Goal: Complete application form

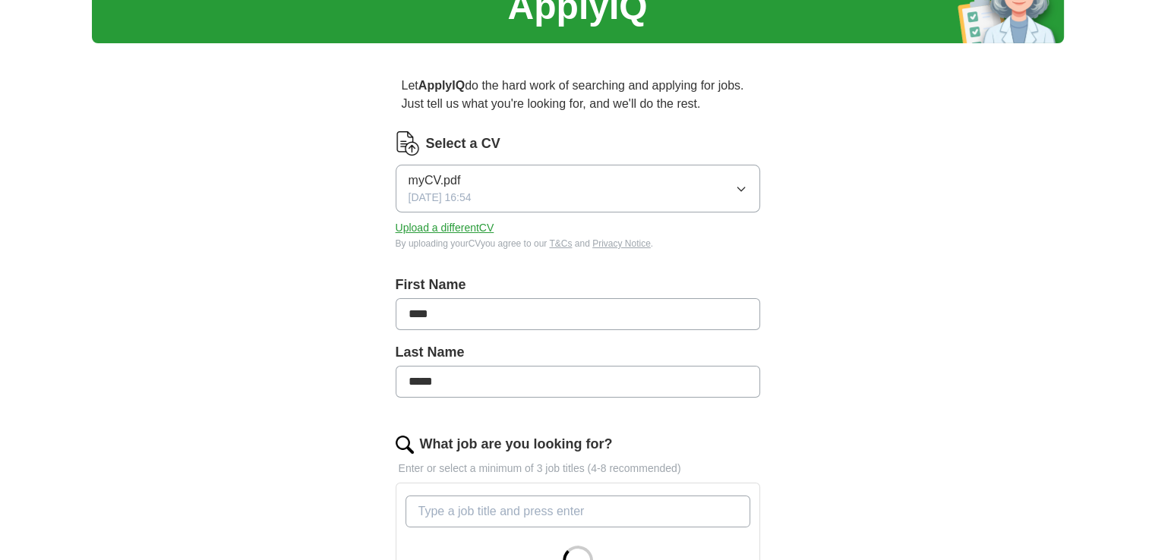
scroll to position [304, 0]
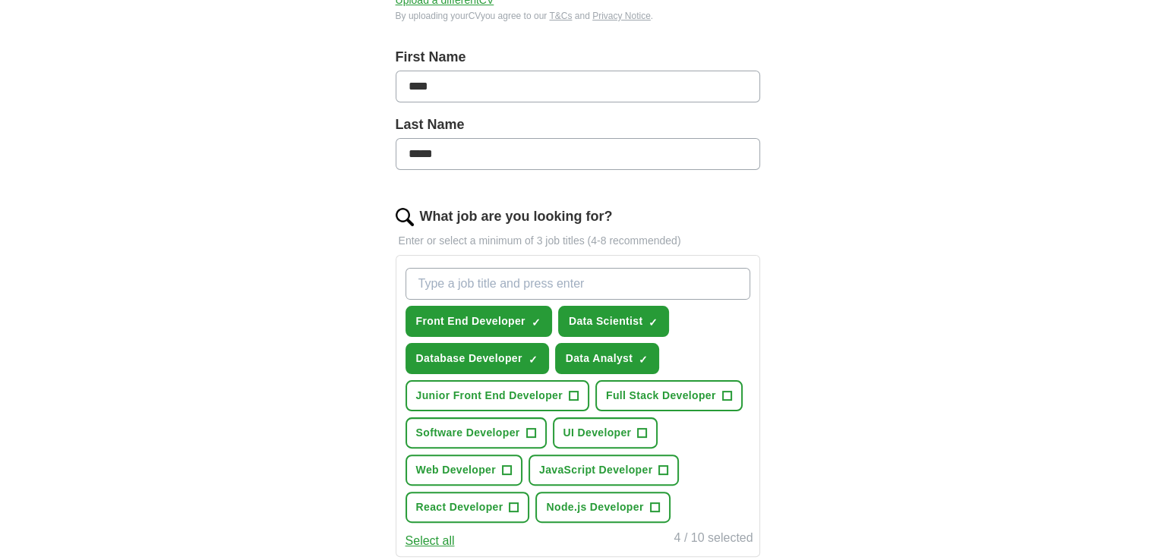
drag, startPoint x: 462, startPoint y: 280, endPoint x: 372, endPoint y: 285, distance: 90.5
click at [372, 285] on div "Let ApplyIQ do the hard work of searching and applying for jobs. Just tell us w…" at bounding box center [578, 406] width 486 height 1157
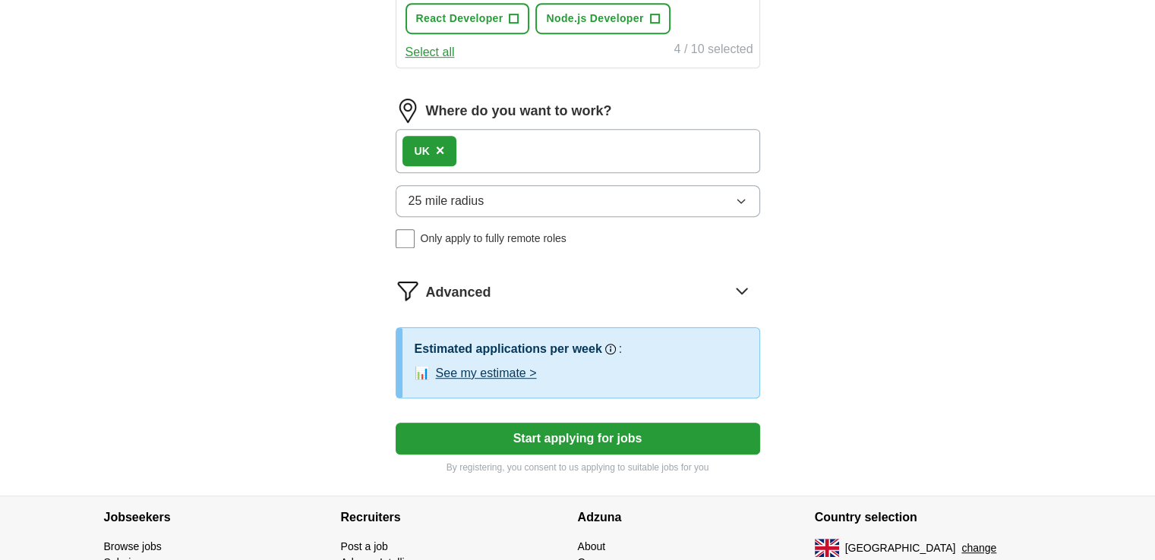
scroll to position [717, 0]
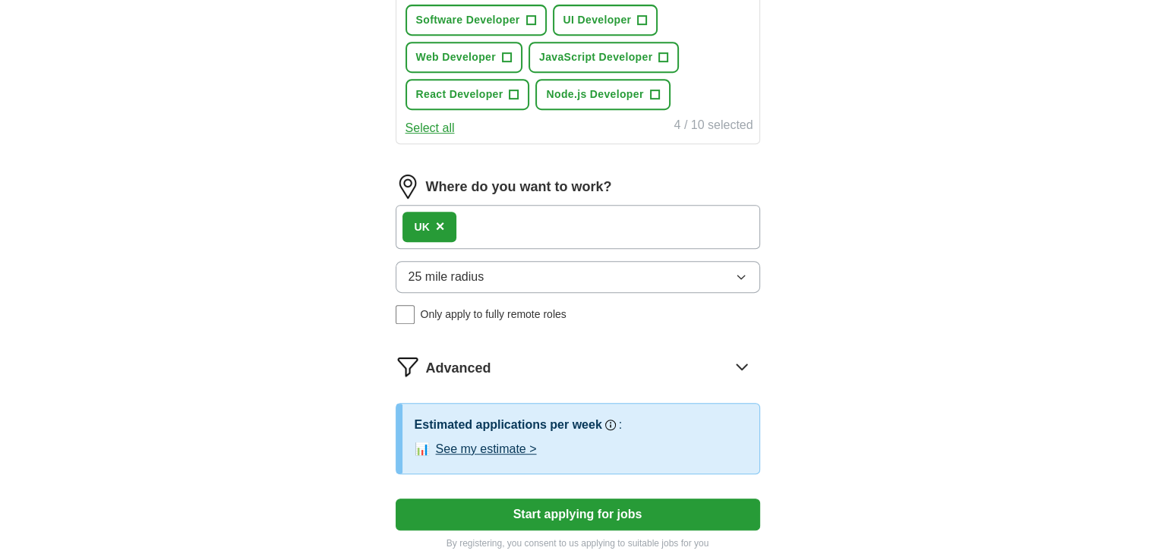
type input "******"
click at [455, 137] on button "Select all" at bounding box center [429, 128] width 49 height 18
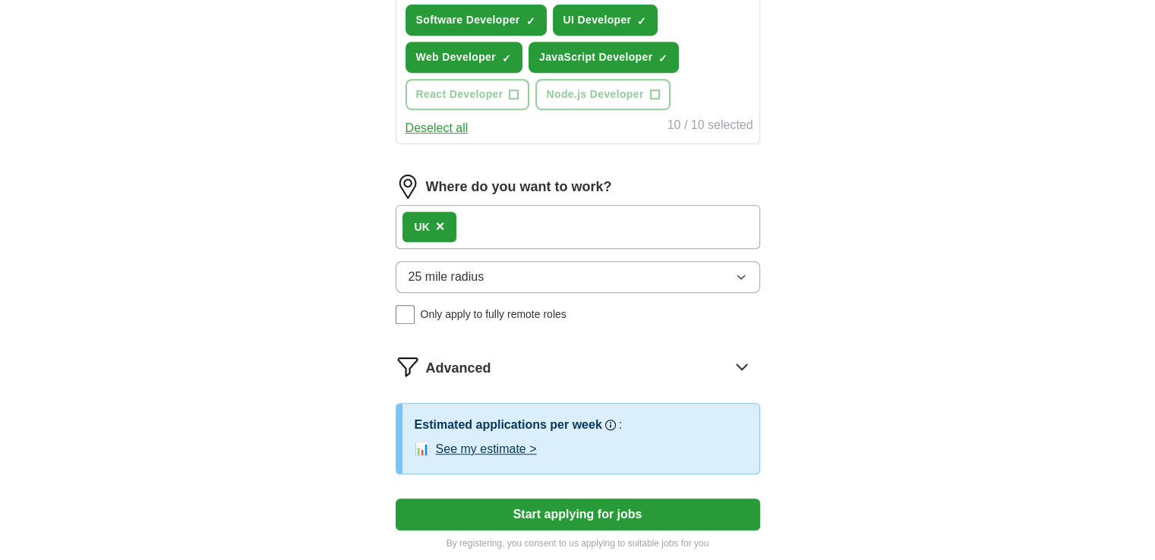
click at [468, 137] on button "Deselect all" at bounding box center [436, 128] width 63 height 18
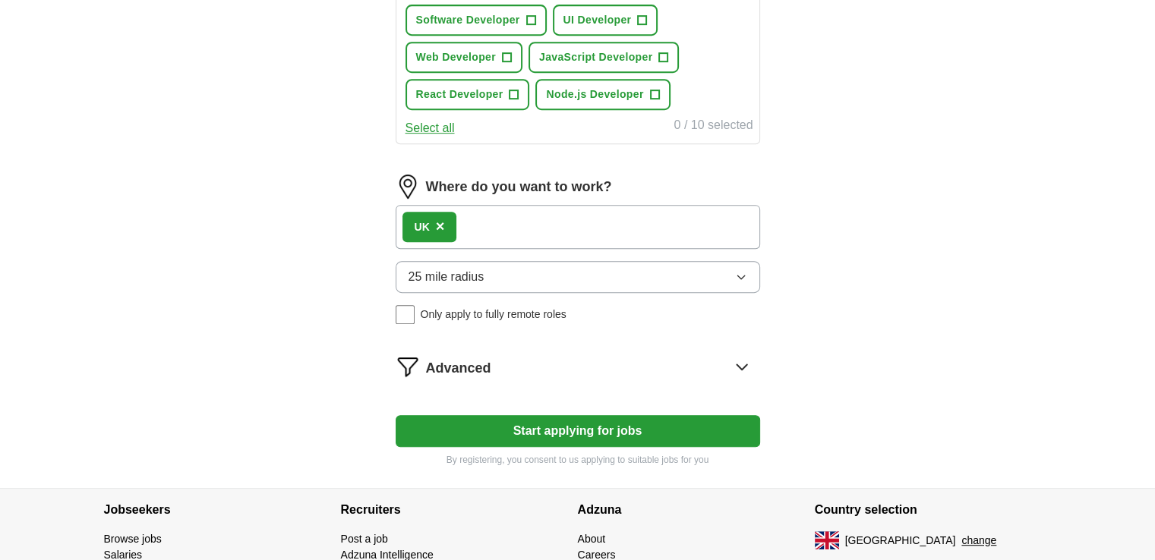
scroll to position [641, 0]
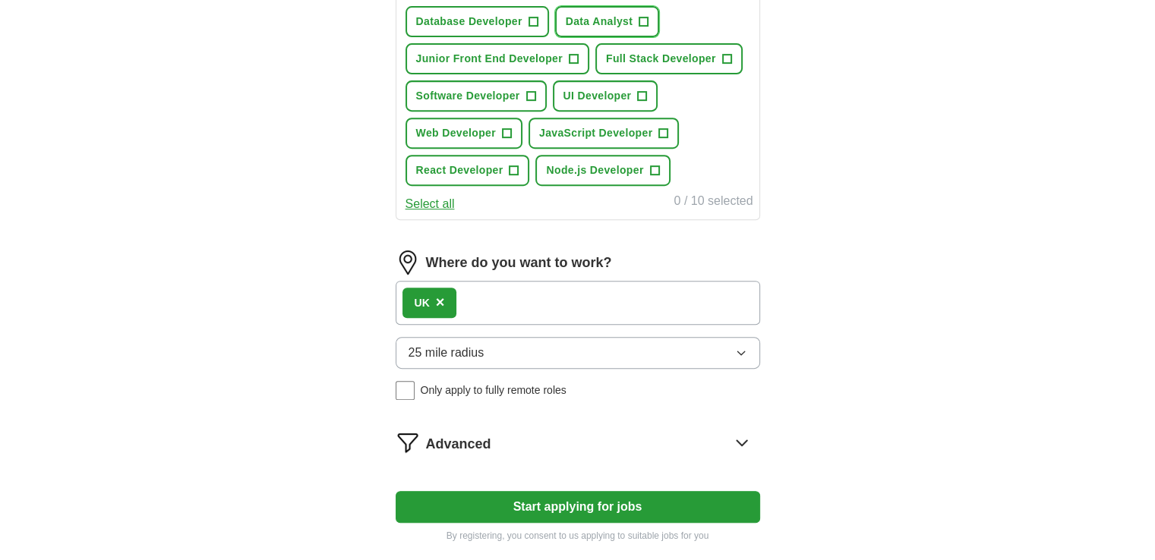
click at [648, 28] on span "+" at bounding box center [643, 22] width 9 height 12
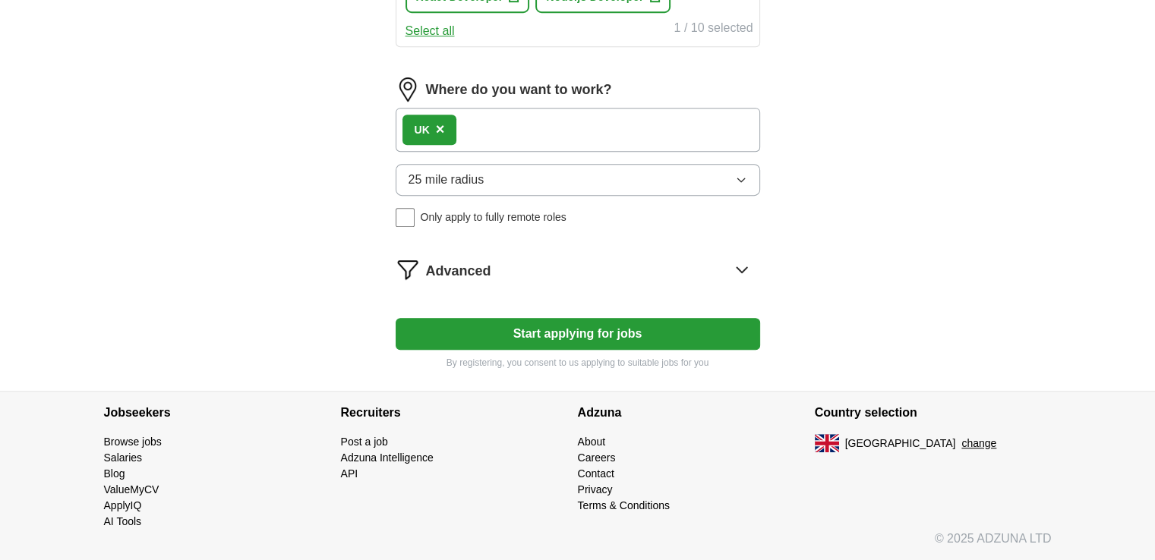
scroll to position [1096, 0]
click at [601, 350] on button "Start applying for jobs" at bounding box center [578, 334] width 364 height 32
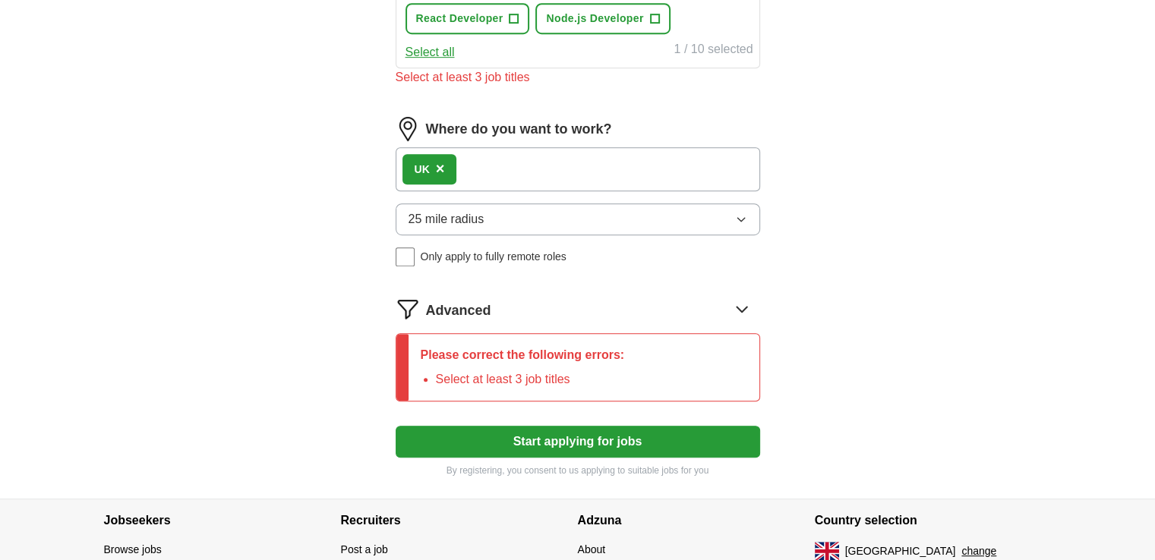
scroll to position [641, 0]
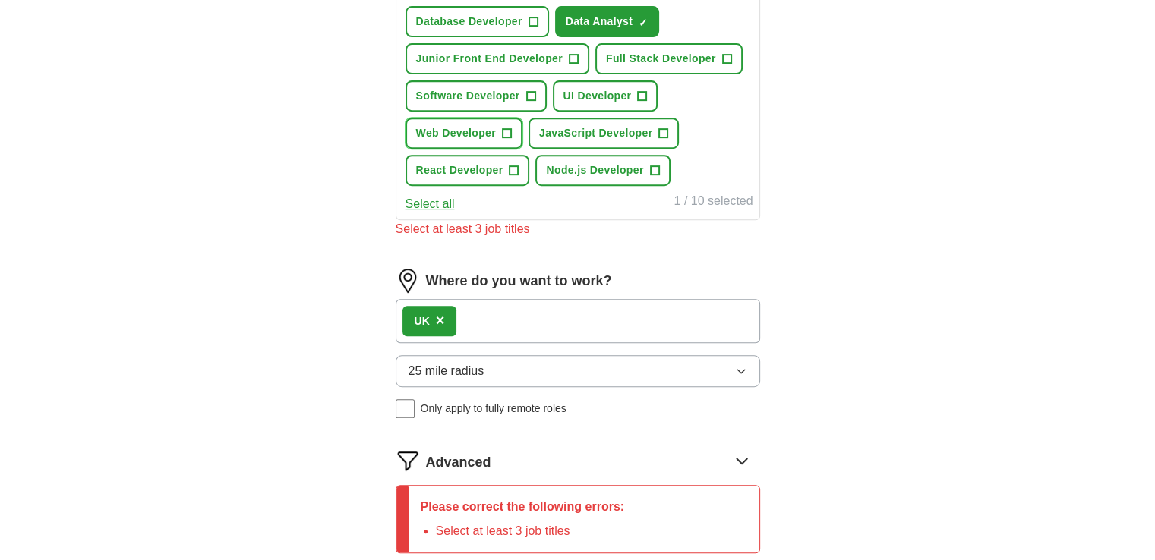
click at [511, 140] on span "+" at bounding box center [506, 134] width 9 height 12
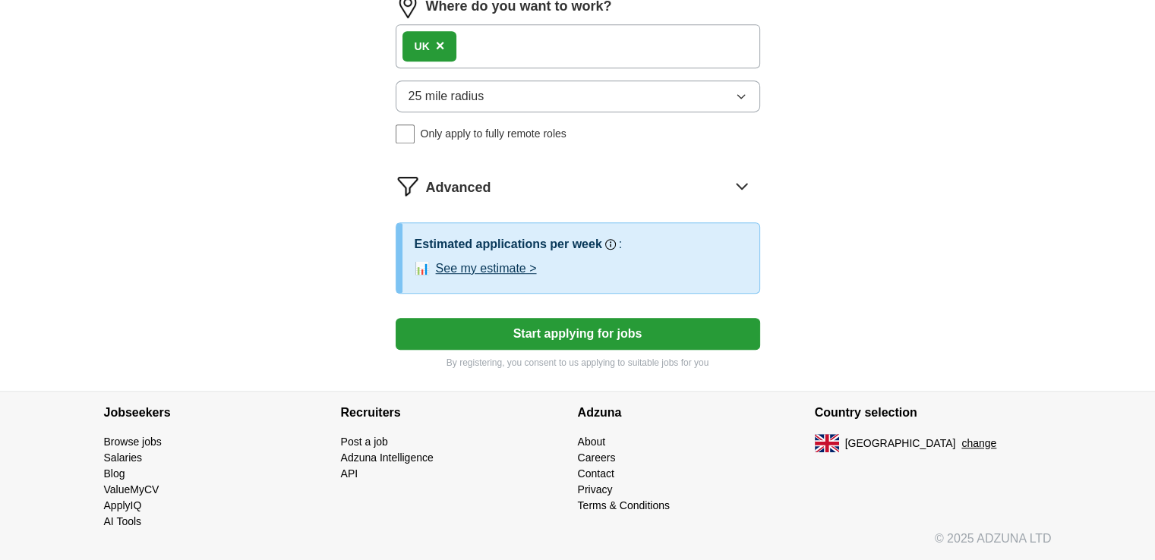
scroll to position [1020, 0]
click at [595, 350] on button "Start applying for jobs" at bounding box center [578, 334] width 364 height 32
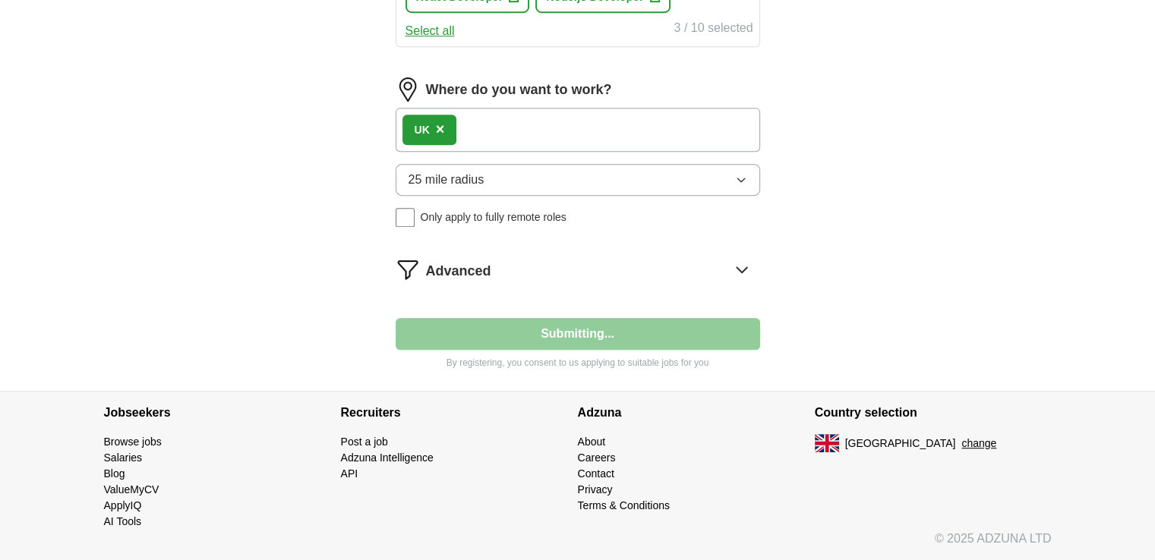
scroll to position [1248, 0]
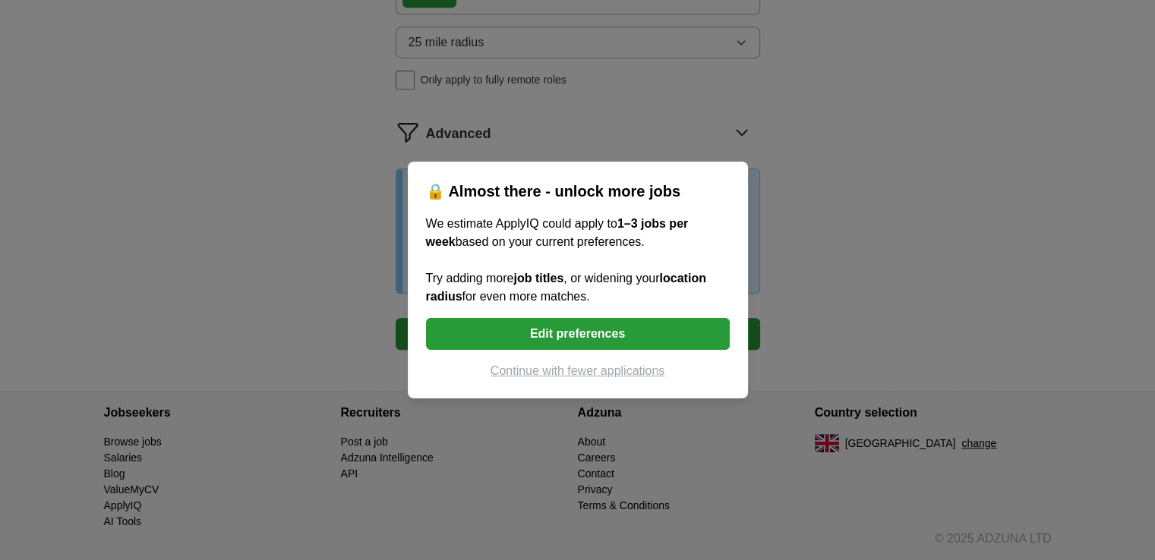
click at [578, 380] on button "Continue with fewer applications" at bounding box center [578, 371] width 304 height 18
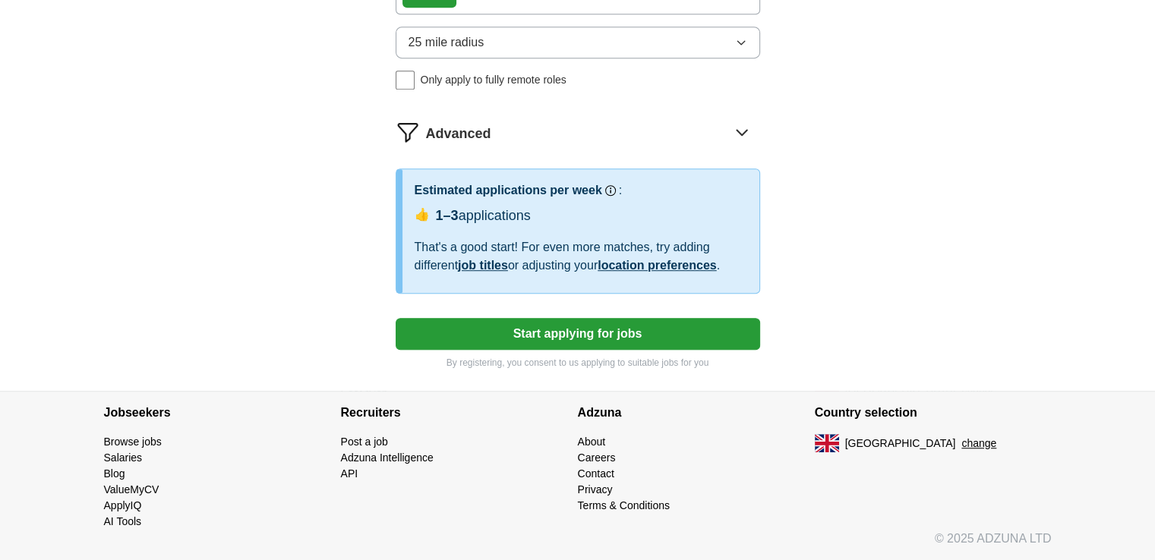
select select "**"
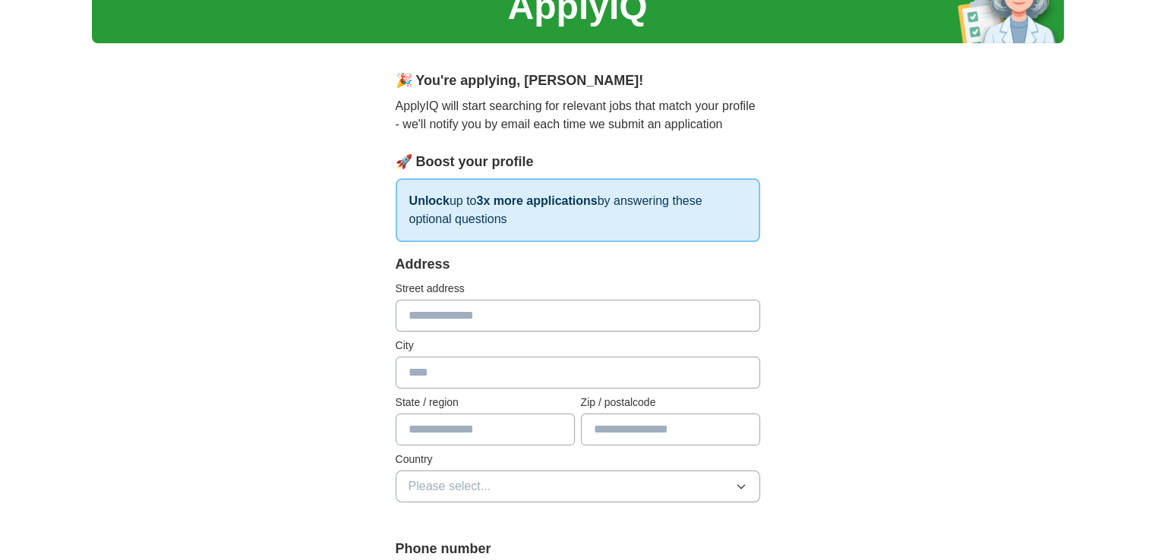
scroll to position [152, 0]
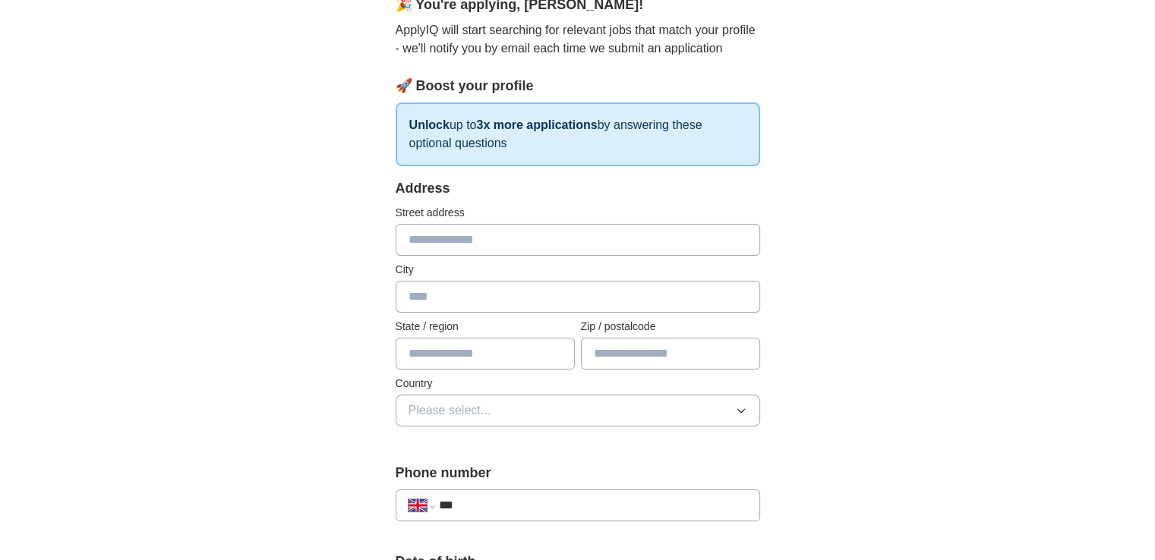
click at [559, 256] on input "text" at bounding box center [578, 240] width 364 height 32
type input "**********"
type input "******"
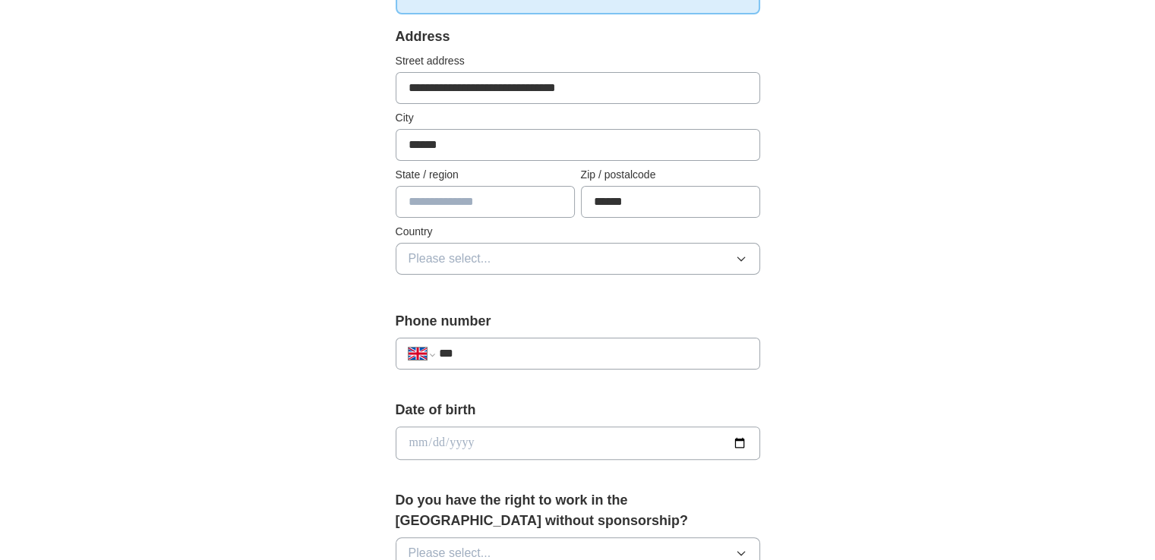
scroll to position [380, 0]
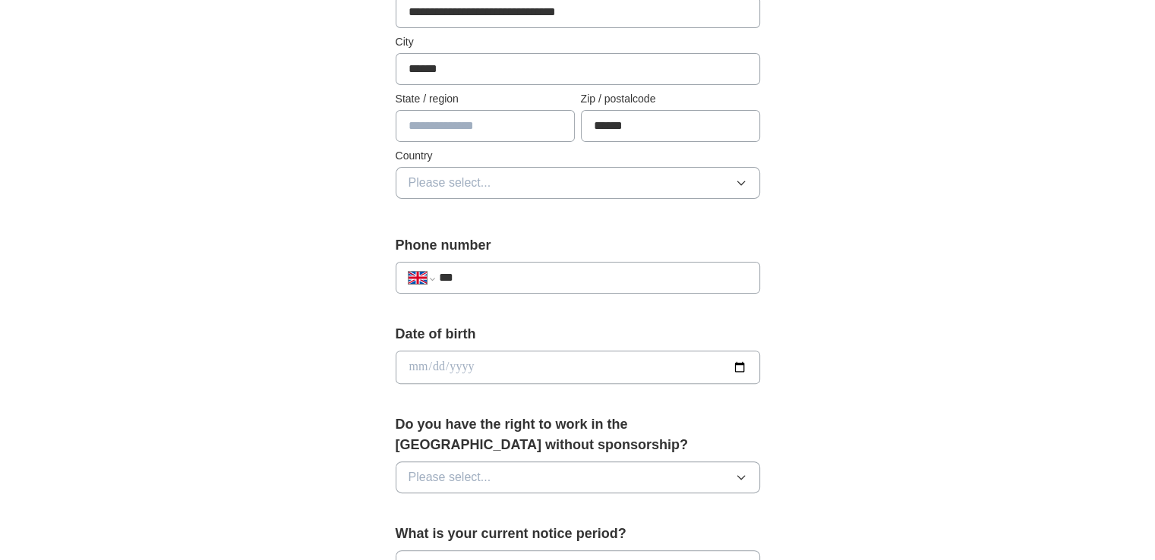
click at [477, 192] on span "Please select..." at bounding box center [449, 183] width 83 height 18
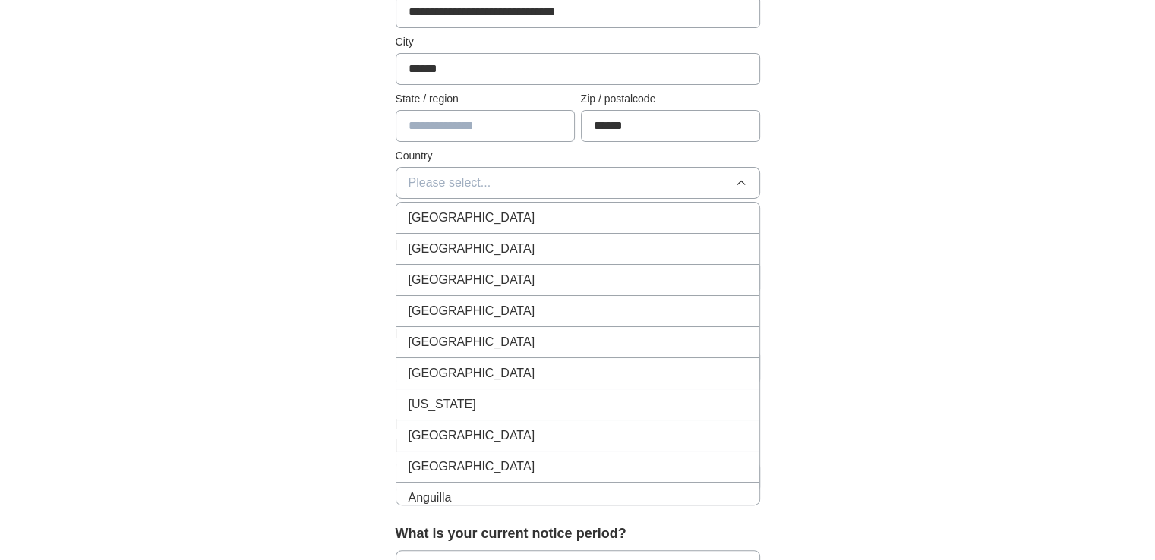
click at [484, 227] on span "[GEOGRAPHIC_DATA]" at bounding box center [471, 218] width 127 height 18
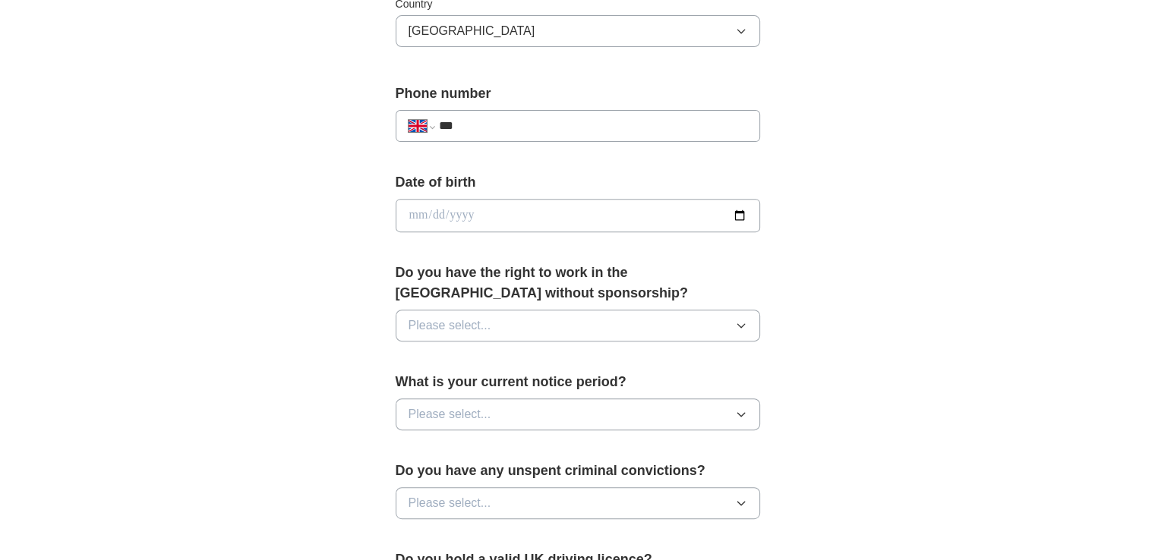
scroll to position [607, 0]
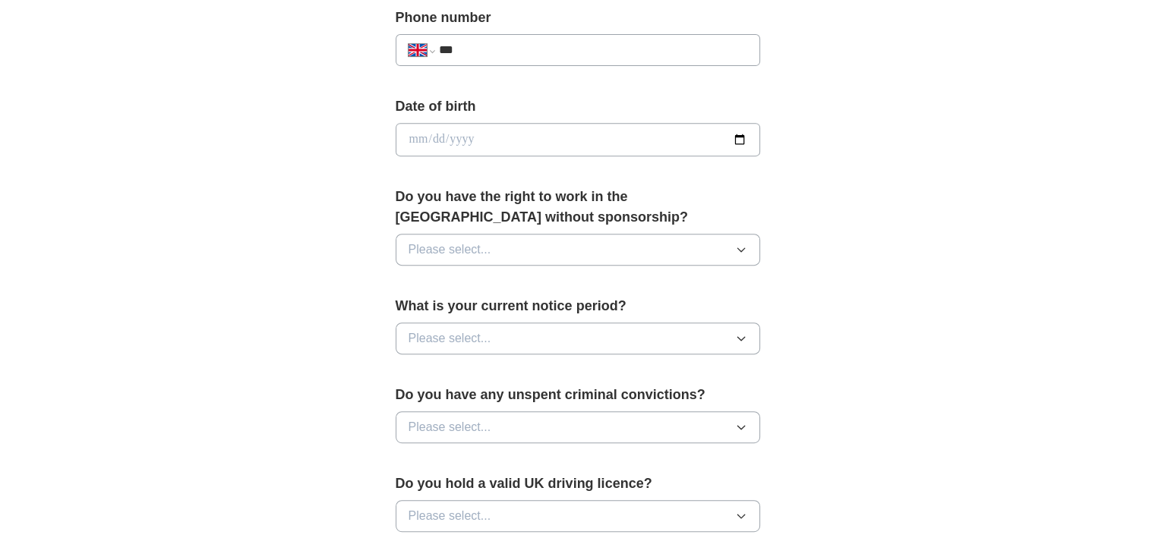
click at [531, 59] on input "***" at bounding box center [592, 50] width 308 height 18
type input "**********"
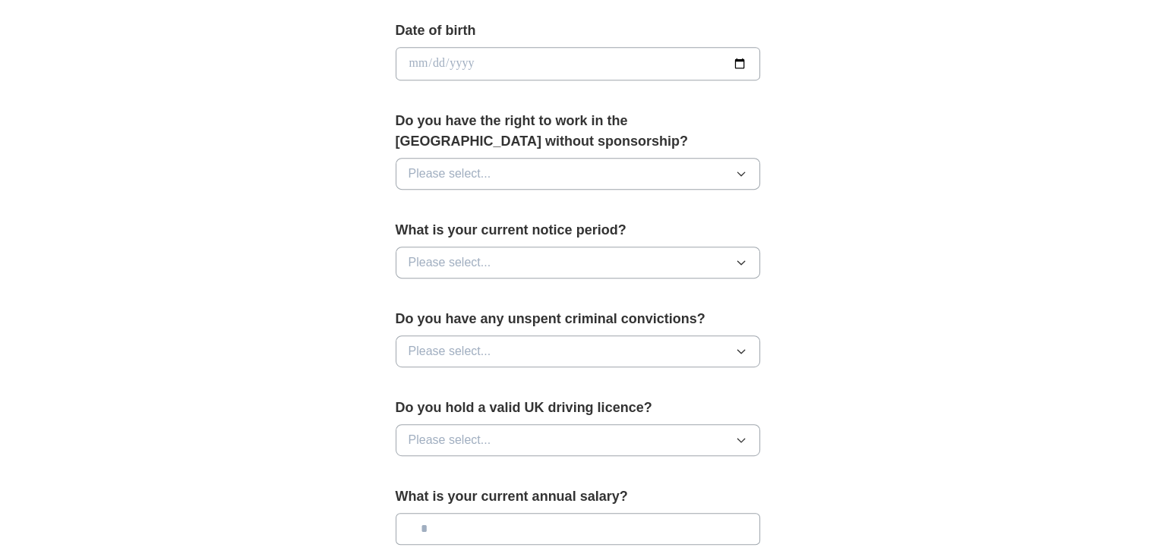
click at [736, 180] on icon "button" at bounding box center [741, 174] width 12 height 12
click at [465, 218] on div "Yes" at bounding box center [577, 209] width 339 height 18
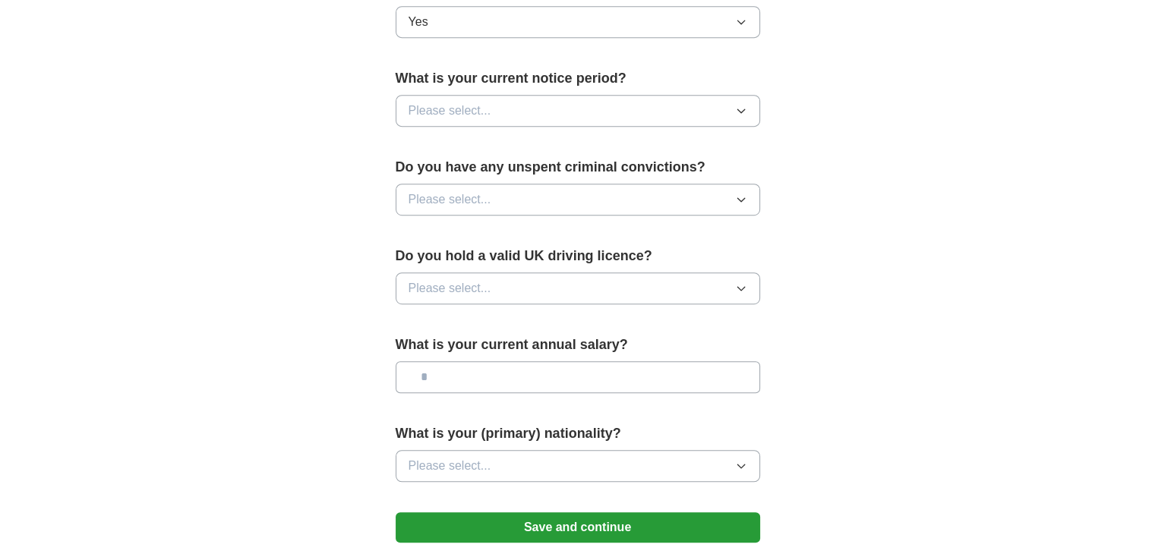
click at [738, 117] on icon "button" at bounding box center [741, 111] width 12 height 12
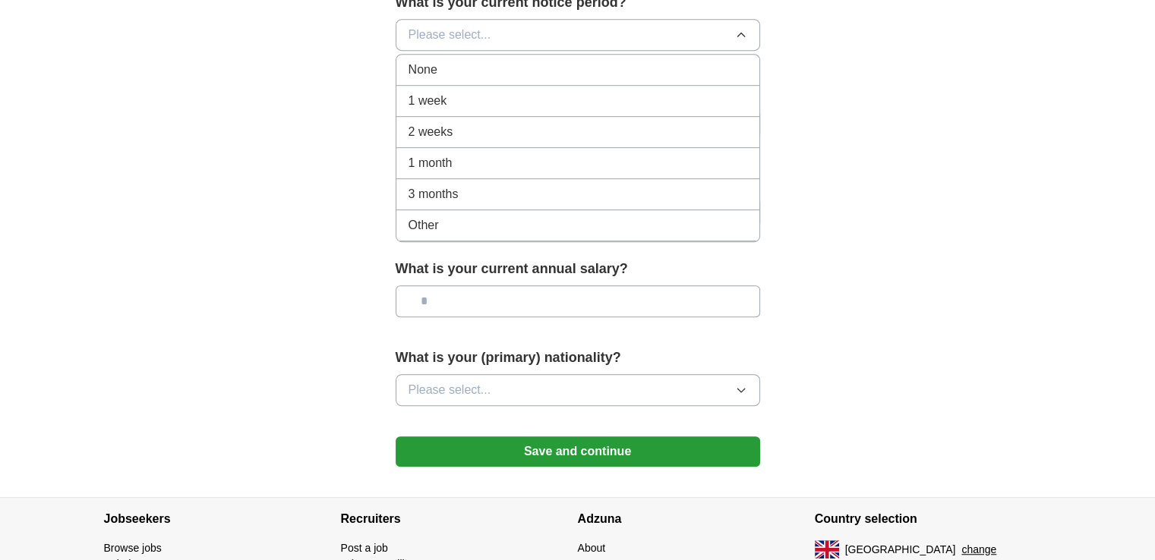
scroll to position [987, 0]
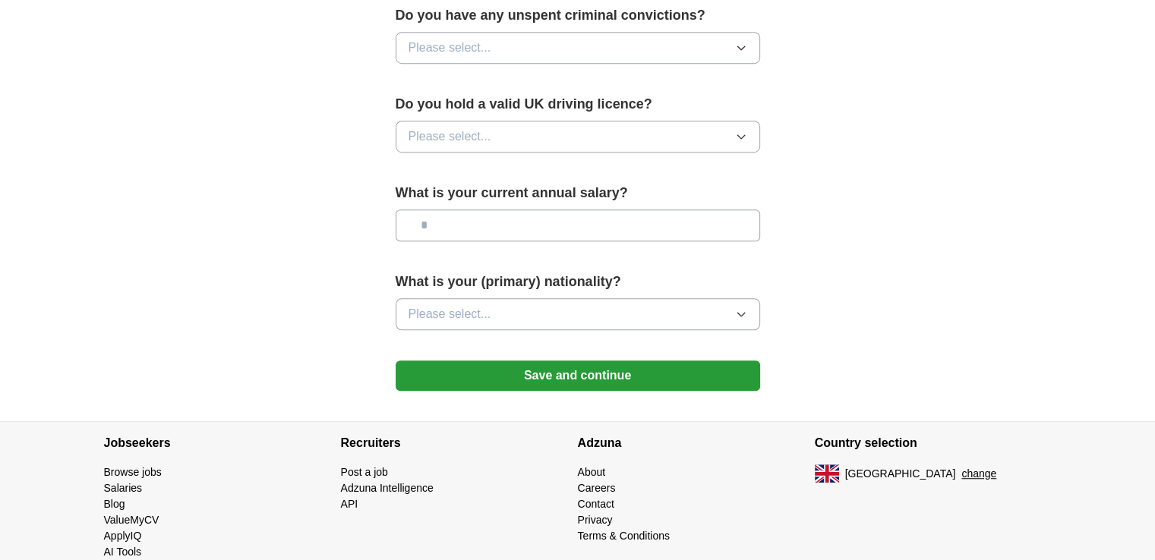
click at [566, 64] on button "Please select..." at bounding box center [578, 48] width 364 height 32
click at [443, 123] on div "No" at bounding box center [577, 114] width 339 height 18
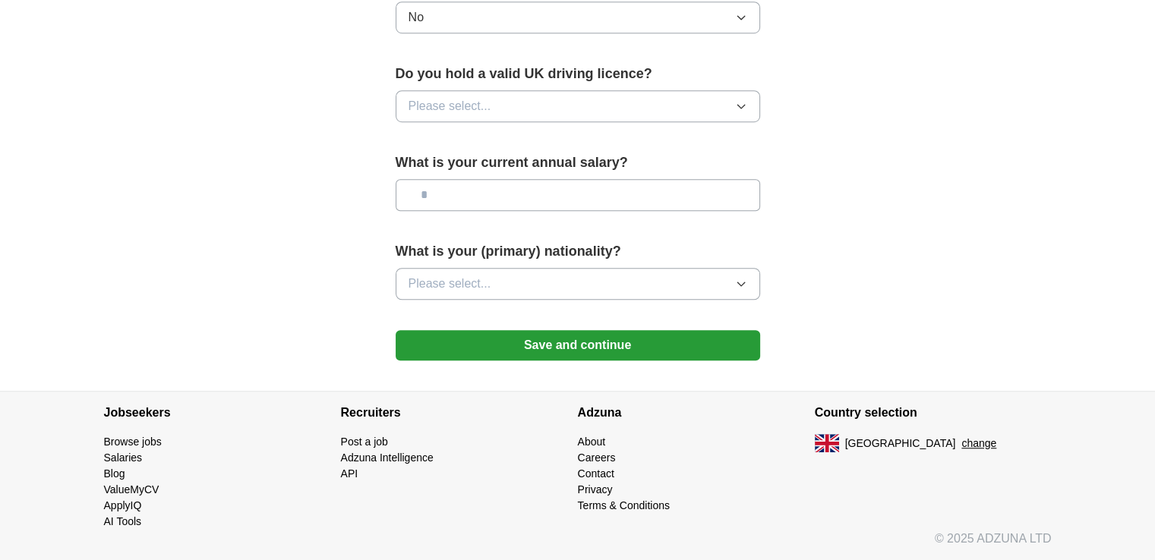
click at [747, 122] on button "Please select..." at bounding box center [578, 106] width 364 height 32
click at [428, 150] on span "Yes" at bounding box center [418, 141] width 20 height 18
click at [495, 211] on input "text" at bounding box center [578, 195] width 364 height 32
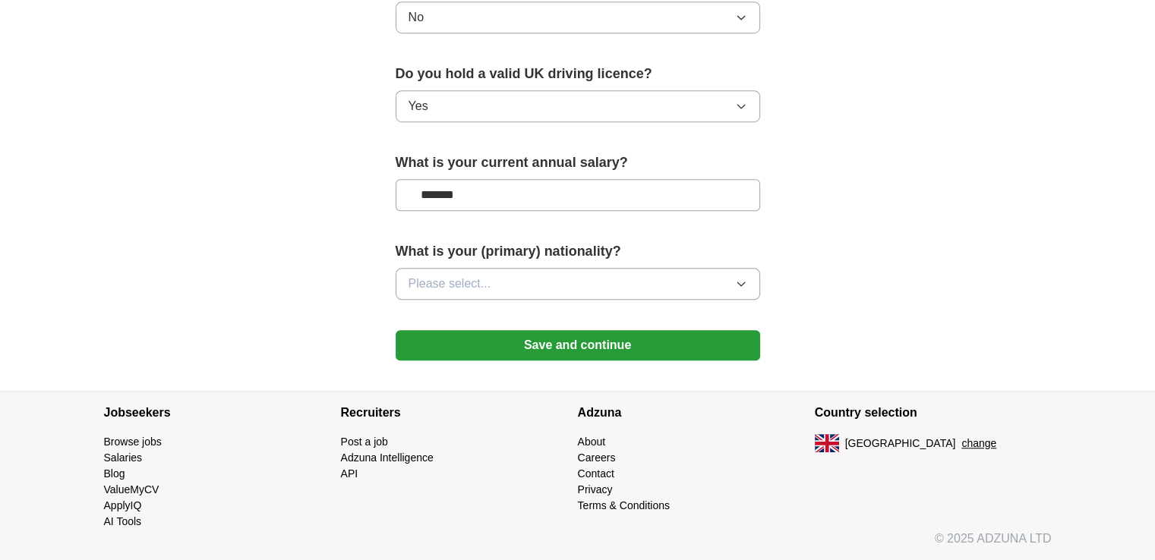
type input "*******"
click at [735, 286] on icon "button" at bounding box center [741, 284] width 12 height 12
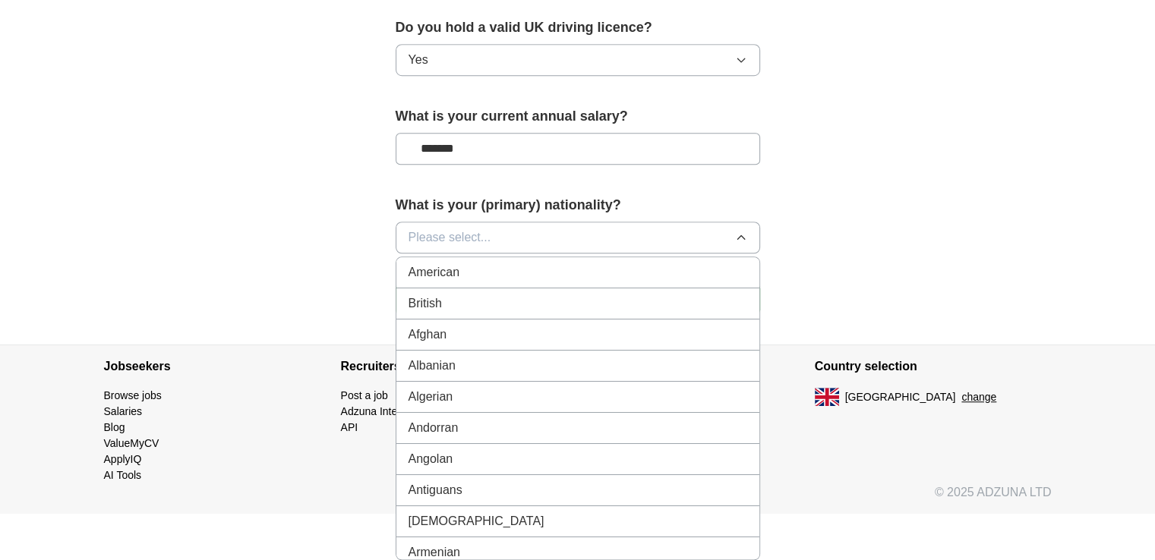
click at [471, 313] on div "British" at bounding box center [577, 304] width 339 height 18
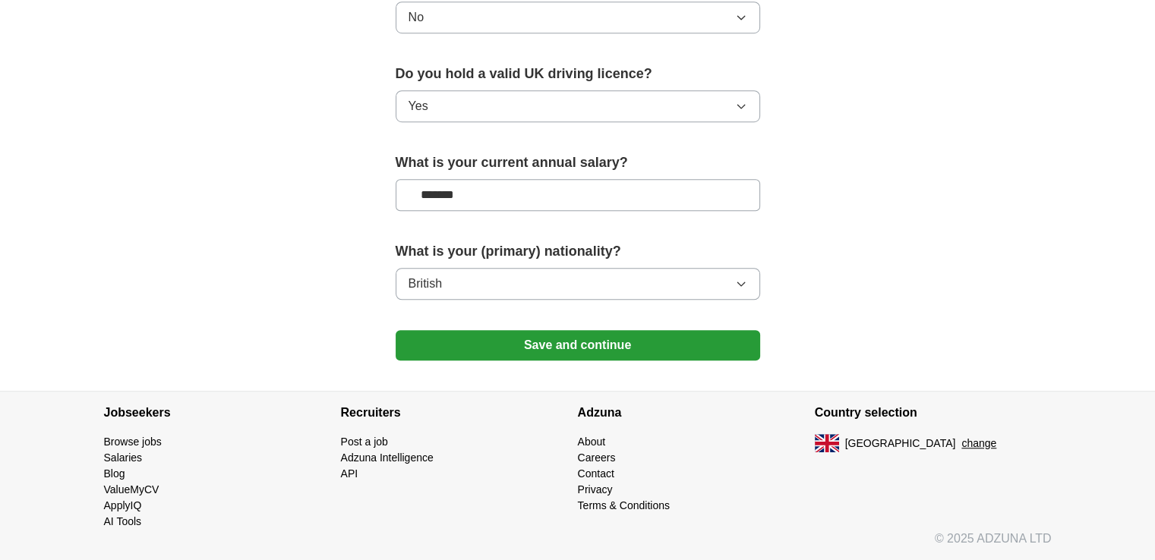
click at [668, 361] on button "Save and continue" at bounding box center [578, 345] width 364 height 30
